Goal: Obtain resource: Obtain resource

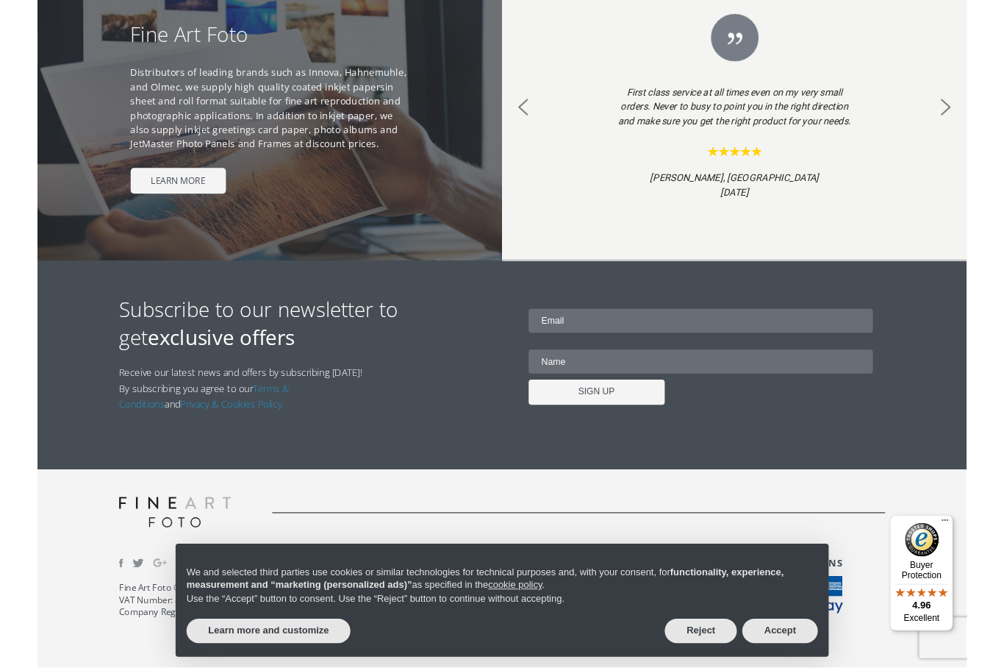
scroll to position [1342, 0]
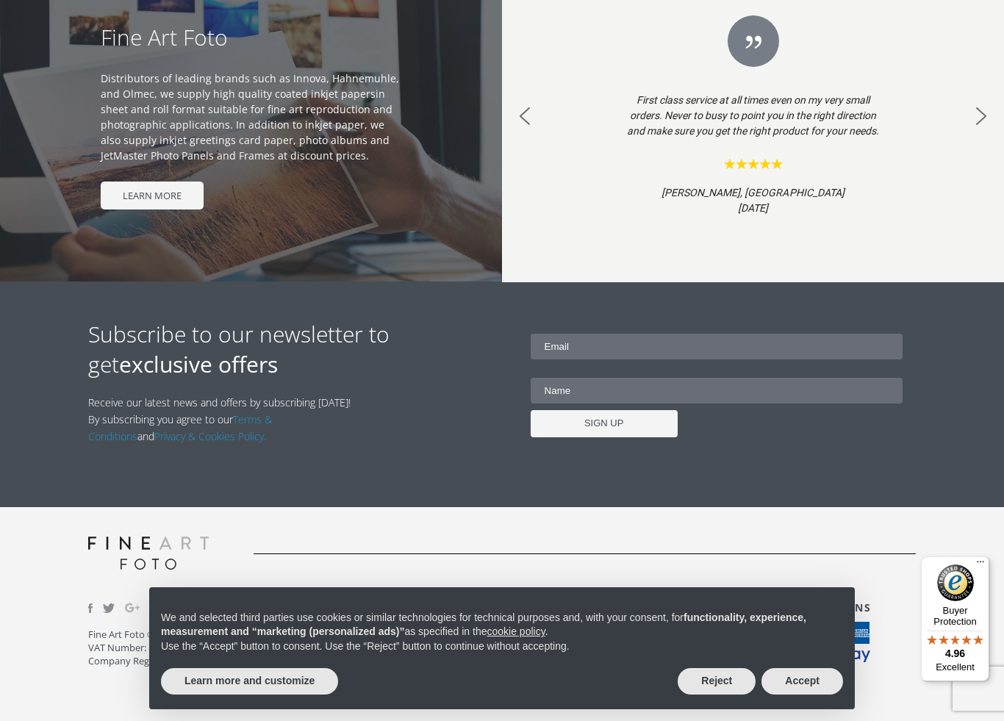
click at [807, 667] on button "Accept" at bounding box center [803, 681] width 82 height 26
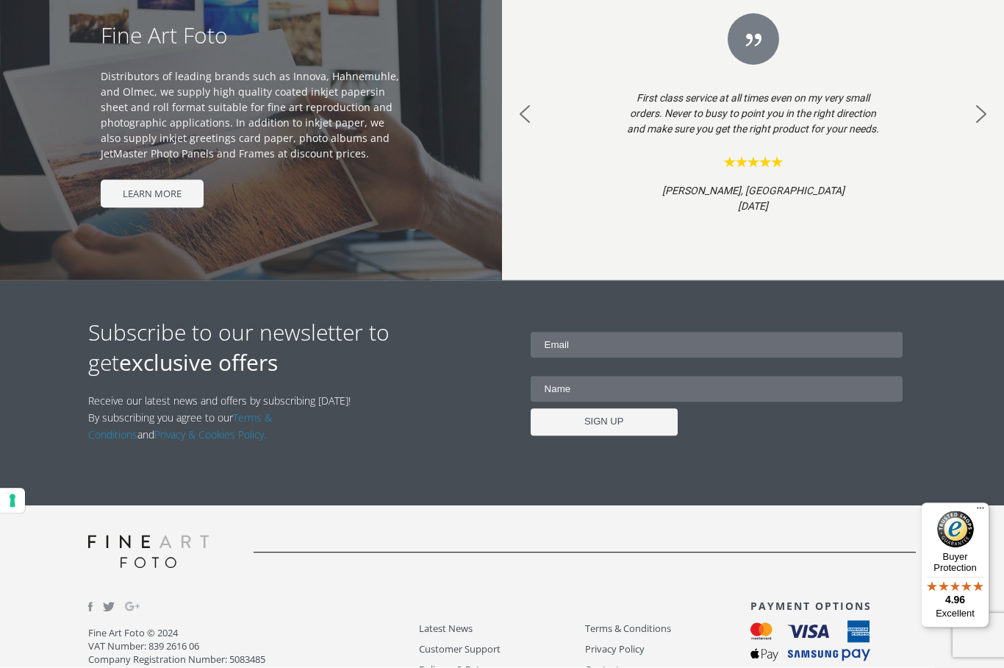
scroll to position [1392, 0]
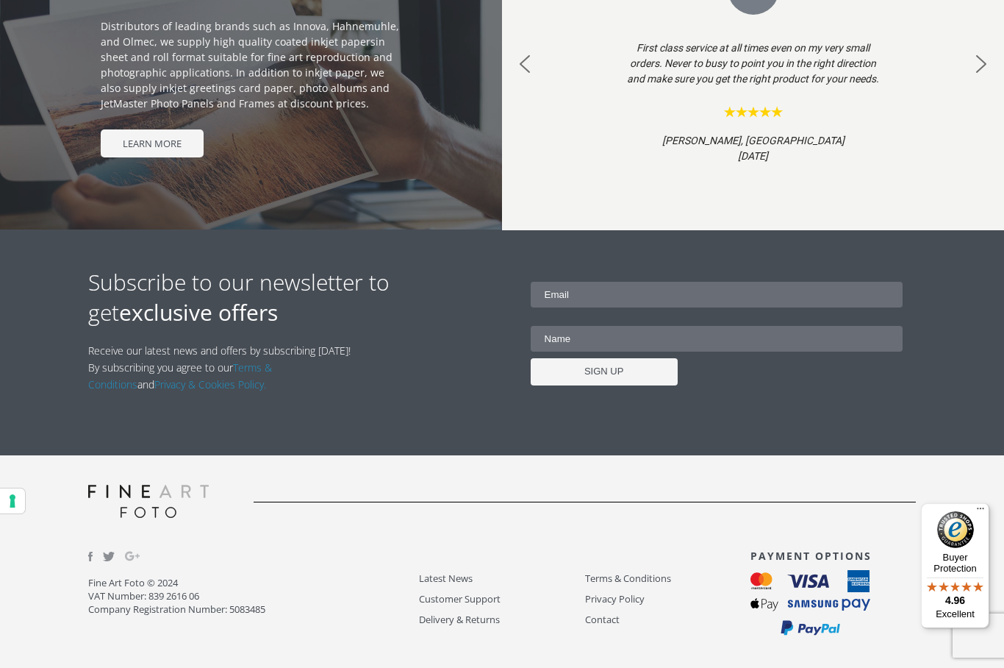
click at [476, 599] on link "Customer Support" at bounding box center [501, 598] width 165 height 17
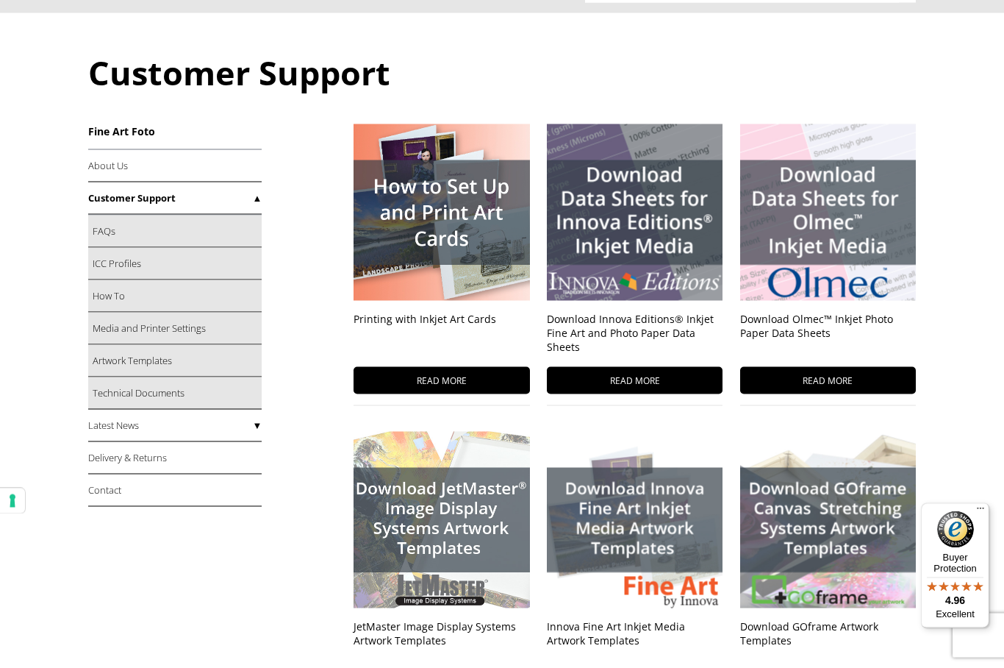
scroll to position [124, 0]
click at [212, 263] on link "ICC Profiles" at bounding box center [175, 263] width 174 height 32
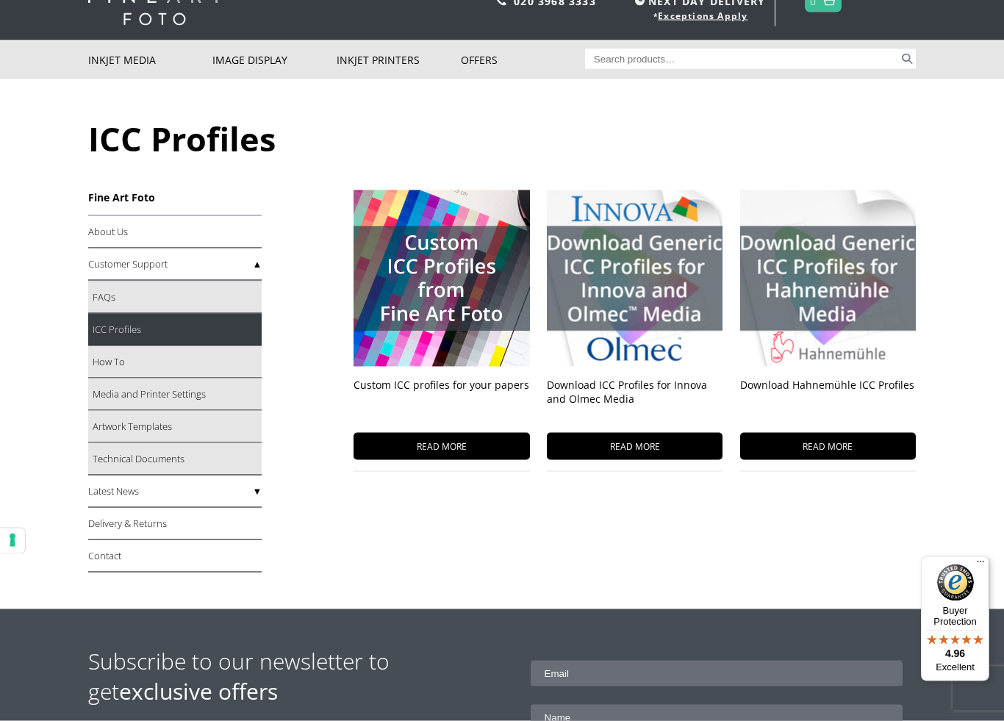
scroll to position [64, 0]
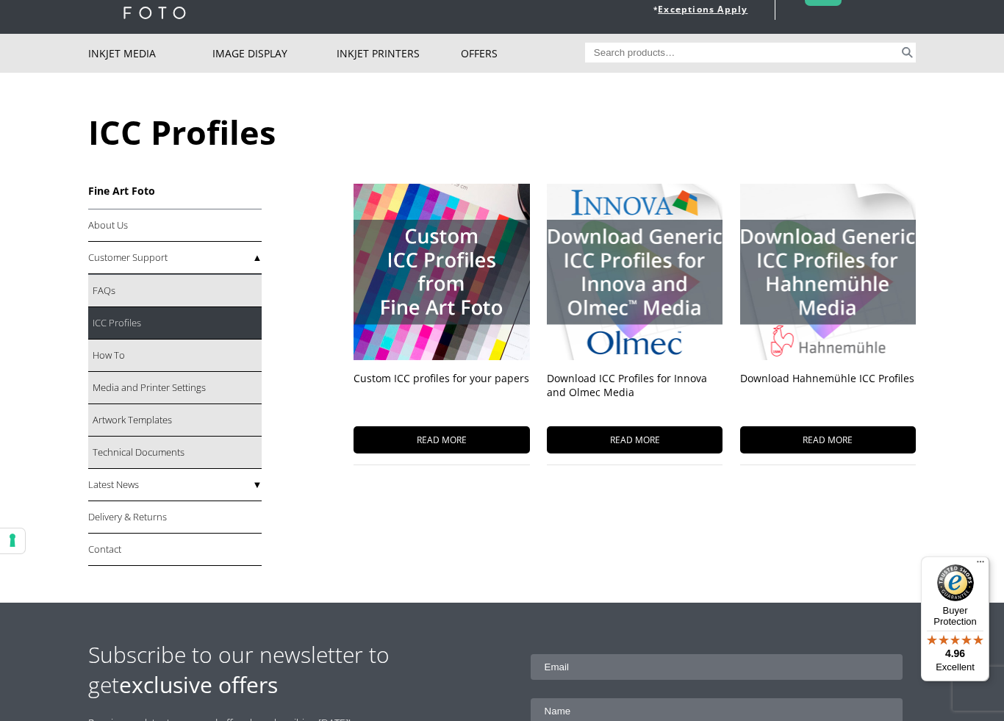
click at [453, 300] on div at bounding box center [442, 272] width 176 height 176
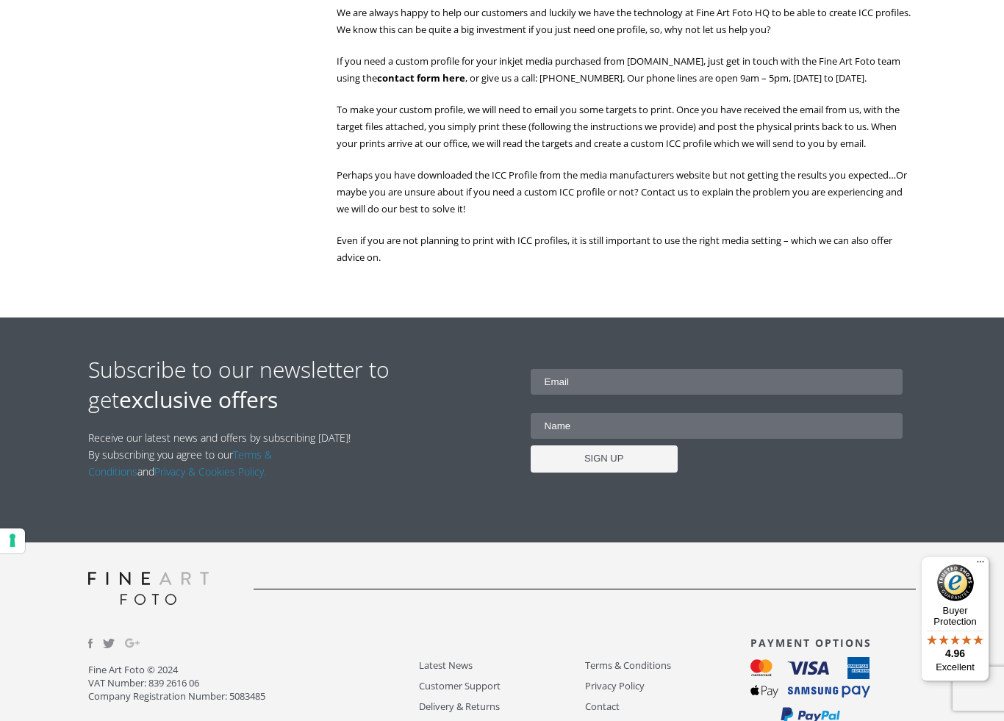
scroll to position [685, 0]
